Goal: Download file/media

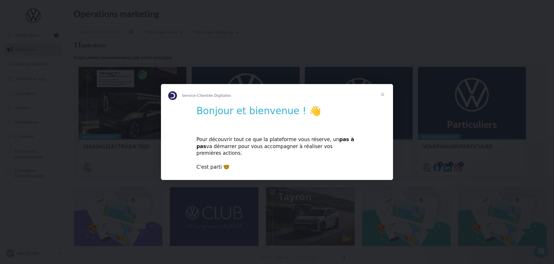
click at [382, 97] on span "Fermer" at bounding box center [382, 94] width 21 height 21
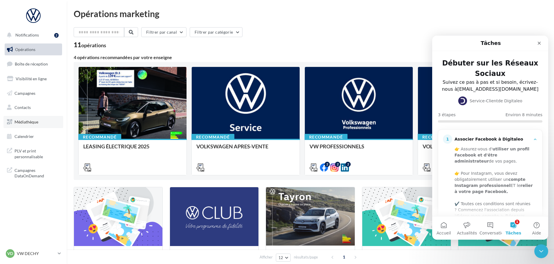
click at [24, 123] on span "Médiathèque" at bounding box center [27, 122] width 24 height 5
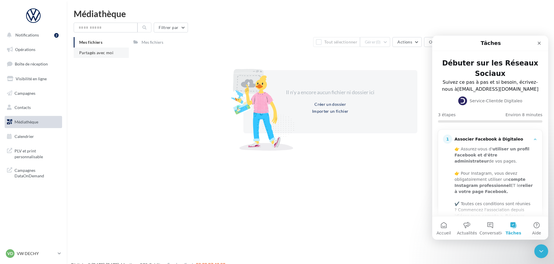
click at [103, 57] on li "Partagés avec moi" at bounding box center [101, 53] width 55 height 10
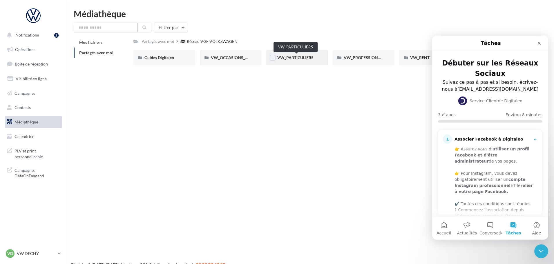
click at [310, 58] on span "VW_PARTICULIERS" at bounding box center [296, 57] width 36 height 5
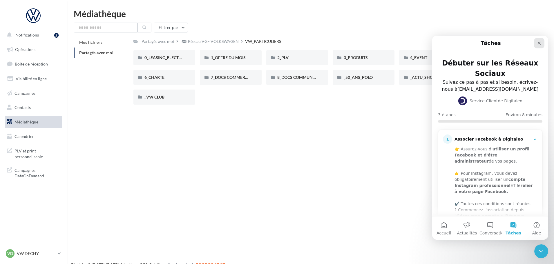
click at [540, 43] on icon "Fermer" at bounding box center [539, 43] width 3 height 3
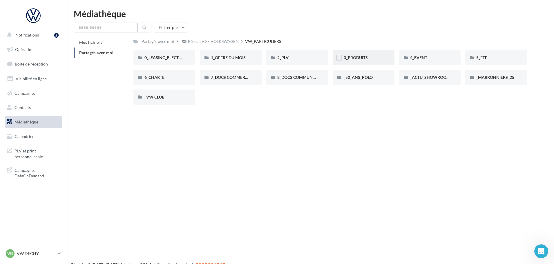
click at [353, 54] on div "3_PRODUITS" at bounding box center [364, 57] width 62 height 15
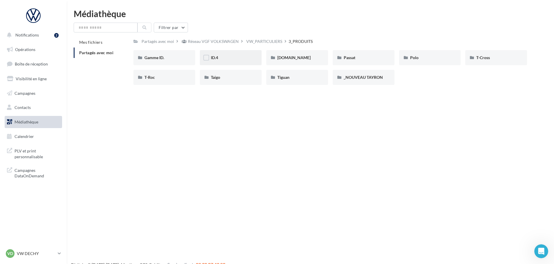
click at [219, 58] on div "ID.4" at bounding box center [231, 58] width 40 height 6
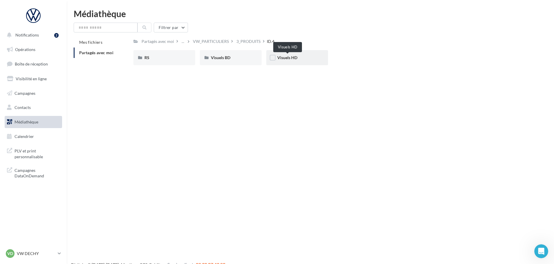
click at [291, 60] on span "Visuels HD" at bounding box center [288, 57] width 20 height 5
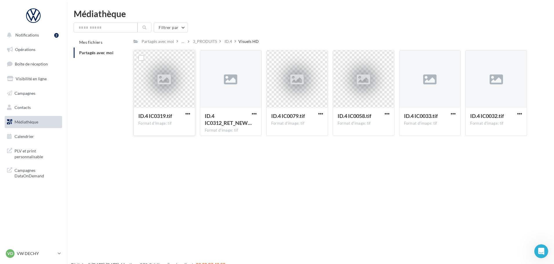
click at [163, 81] on icon at bounding box center [164, 79] width 13 height 13
click at [189, 114] on span "button" at bounding box center [188, 113] width 5 height 5
click at [164, 128] on button "Télécharger" at bounding box center [163, 125] width 58 height 15
click at [321, 114] on span "button" at bounding box center [320, 113] width 5 height 5
click at [299, 129] on button "Télécharger" at bounding box center [295, 125] width 58 height 15
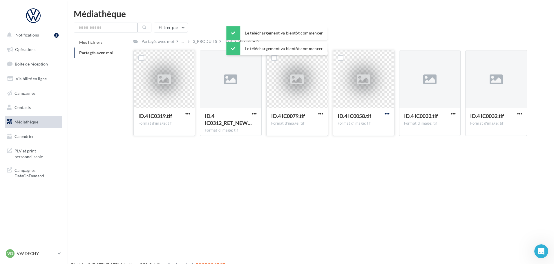
click at [386, 114] on span "button" at bounding box center [387, 113] width 5 height 5
click at [355, 128] on button "Télécharger" at bounding box center [362, 125] width 58 height 15
click at [455, 114] on span "button" at bounding box center [453, 113] width 5 height 5
click at [435, 127] on button "Télécharger" at bounding box center [428, 125] width 58 height 15
click at [519, 112] on span "button" at bounding box center [520, 113] width 5 height 5
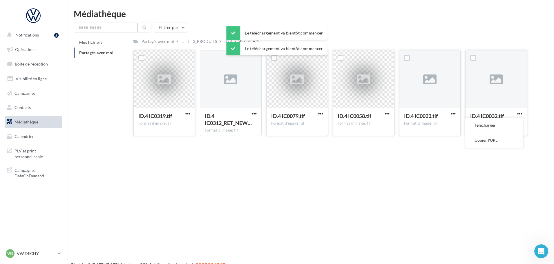
click at [491, 125] on button "Télécharger" at bounding box center [495, 125] width 58 height 15
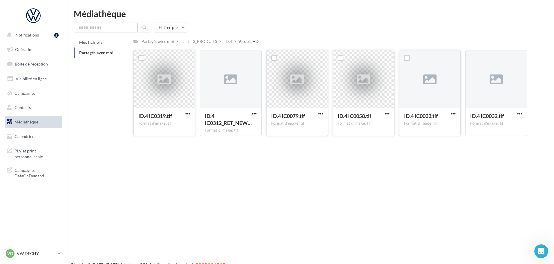
click at [504, 169] on div "Notifications 2 Opérations Boîte de réception Visibilité en ligne Campagnes Con…" at bounding box center [277, 141] width 554 height 264
click at [229, 43] on div "ID.4" at bounding box center [229, 42] width 8 height 6
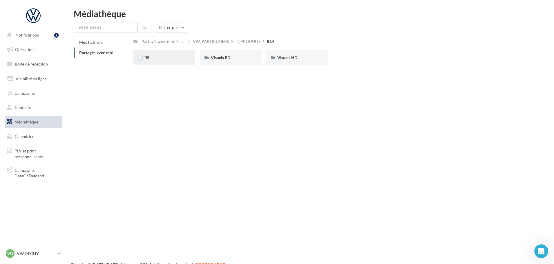
click at [163, 58] on div "RS" at bounding box center [165, 58] width 40 height 6
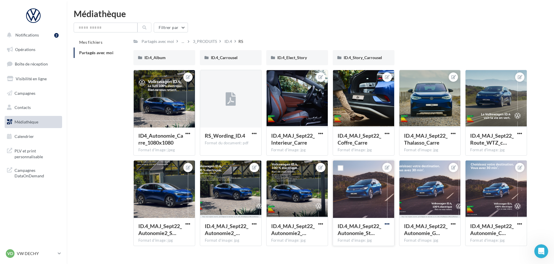
click at [389, 224] on span "button" at bounding box center [387, 224] width 5 height 5
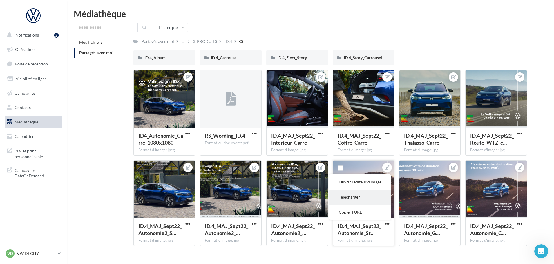
click at [357, 198] on button "Télécharger" at bounding box center [360, 197] width 61 height 15
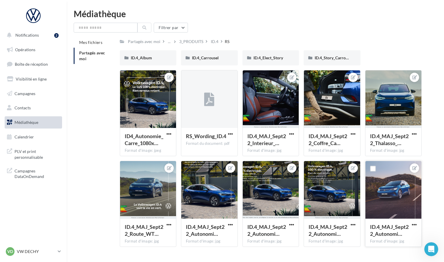
click at [384, 33] on div "Filtrer par Mes fichiers Partagés avec moi Partagés avec moi ... 3_PRODUITS ID.…" at bounding box center [256, 137] width 364 height 228
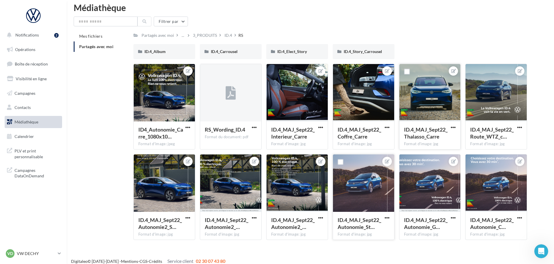
scroll to position [12, 0]
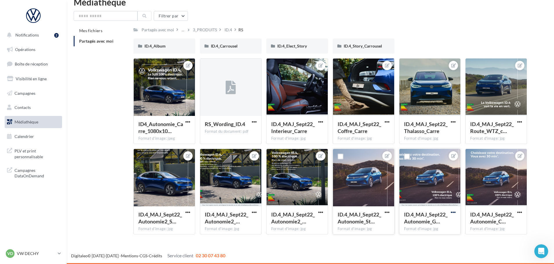
click at [453, 213] on span "button" at bounding box center [453, 212] width 5 height 5
click at [429, 239] on button "Télécharger" at bounding box center [426, 239] width 61 height 15
click at [172, 46] on div "ID.4_Album" at bounding box center [165, 46] width 40 height 6
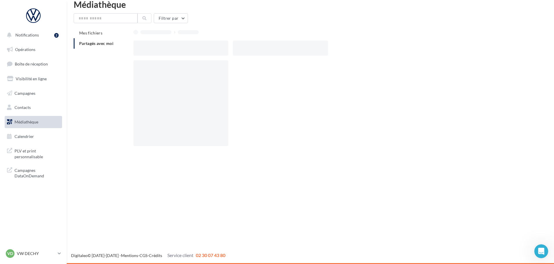
scroll to position [9, 0]
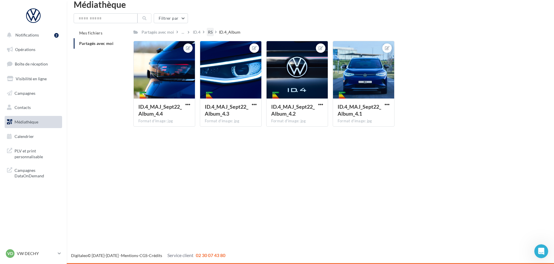
click at [212, 32] on div "RS" at bounding box center [210, 32] width 5 height 6
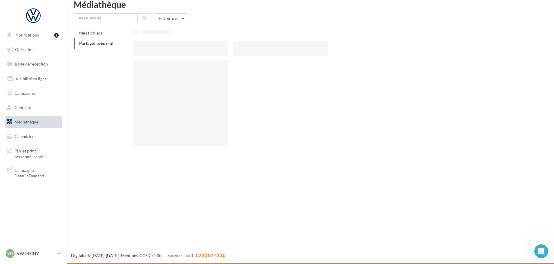
scroll to position [12, 0]
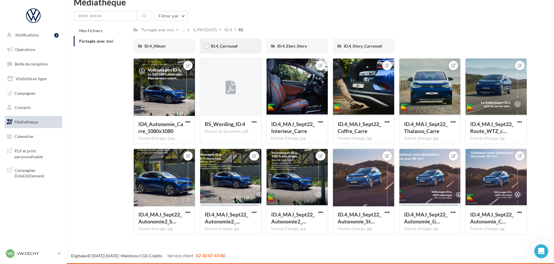
click at [220, 42] on div "ID.4_Carrousel" at bounding box center [231, 46] width 62 height 15
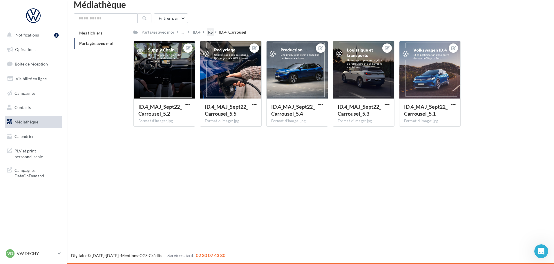
click at [209, 31] on div "RS" at bounding box center [210, 32] width 5 height 6
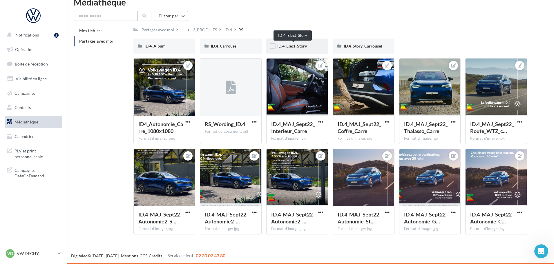
click at [292, 46] on span "ID.4_Elect_Story" at bounding box center [293, 46] width 30 height 5
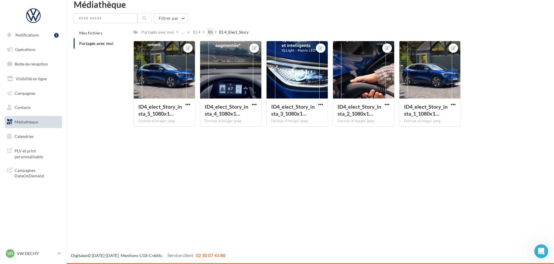
click at [213, 35] on div "RS" at bounding box center [210, 32] width 5 height 6
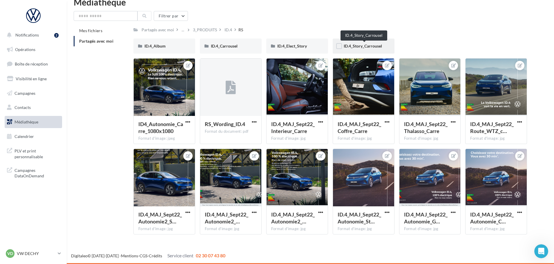
click at [379, 47] on span "ID.4_Story_Carrousel" at bounding box center [363, 46] width 38 height 5
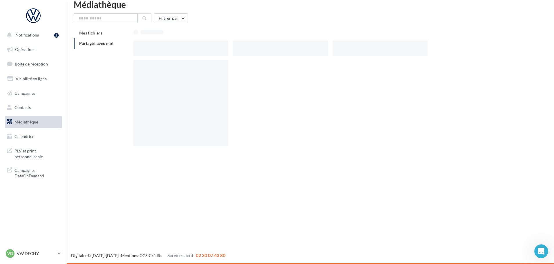
scroll to position [9, 0]
